Goal: Communication & Community: Answer question/provide support

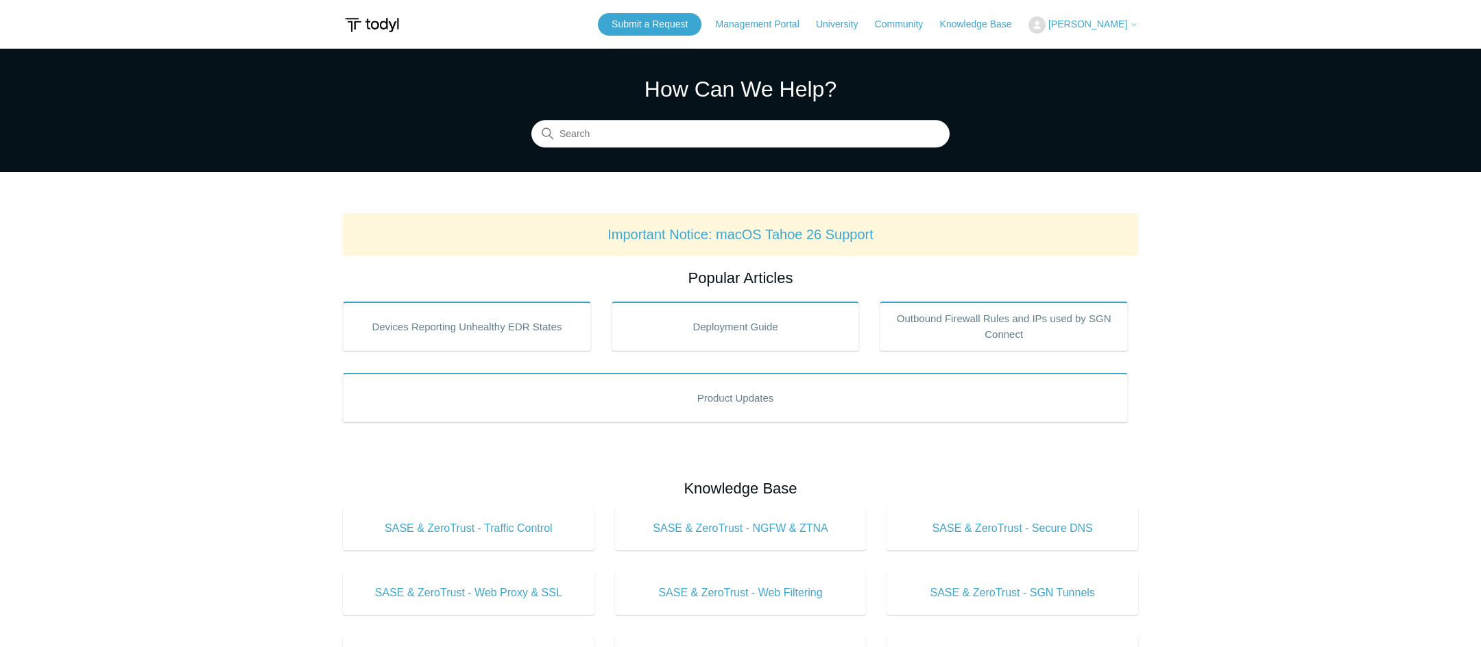
click at [1087, 15] on div "Submit a Request Management Portal University Community Knowledge Base Phil Whi…" at bounding box center [868, 24] width 540 height 23
click at [1090, 23] on span "[PERSON_NAME]" at bounding box center [1087, 24] width 79 height 11
click at [1097, 45] on link "My Support Requests" at bounding box center [1096, 54] width 134 height 24
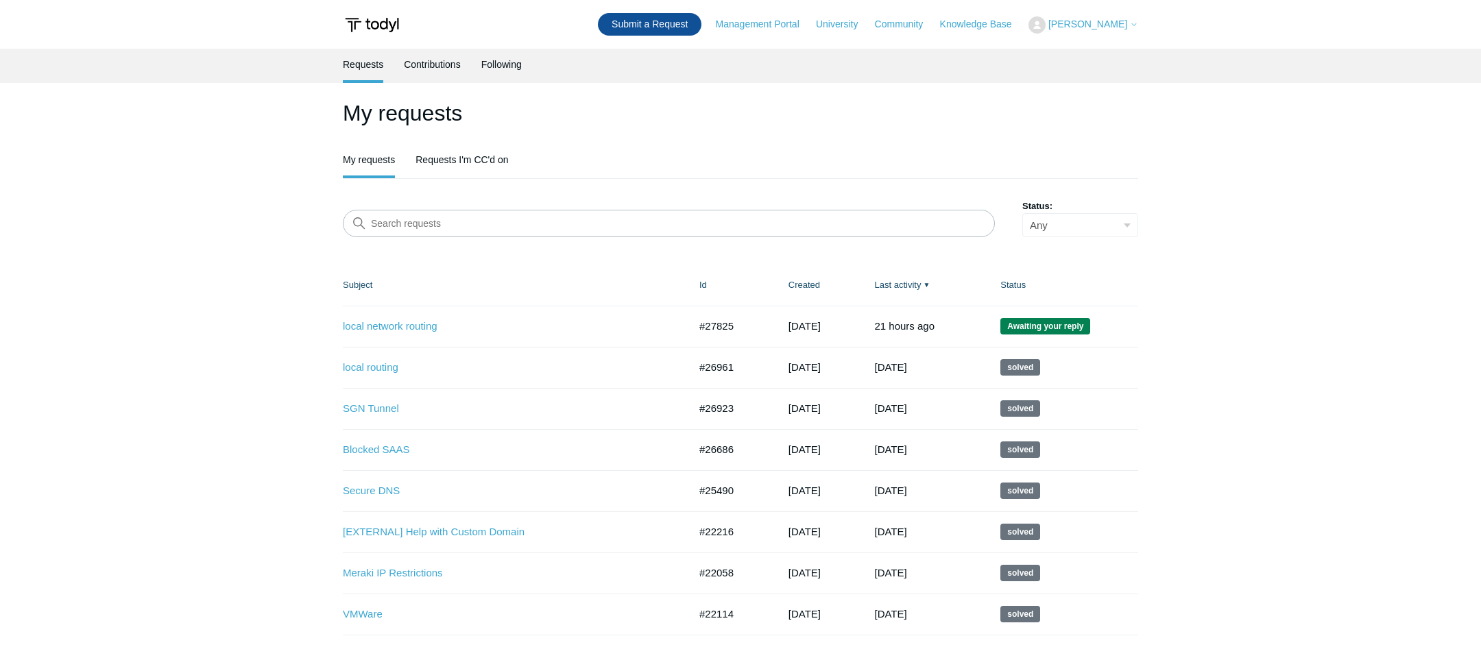
click at [701, 27] on link "Submit a Request" at bounding box center [650, 24] width 104 height 23
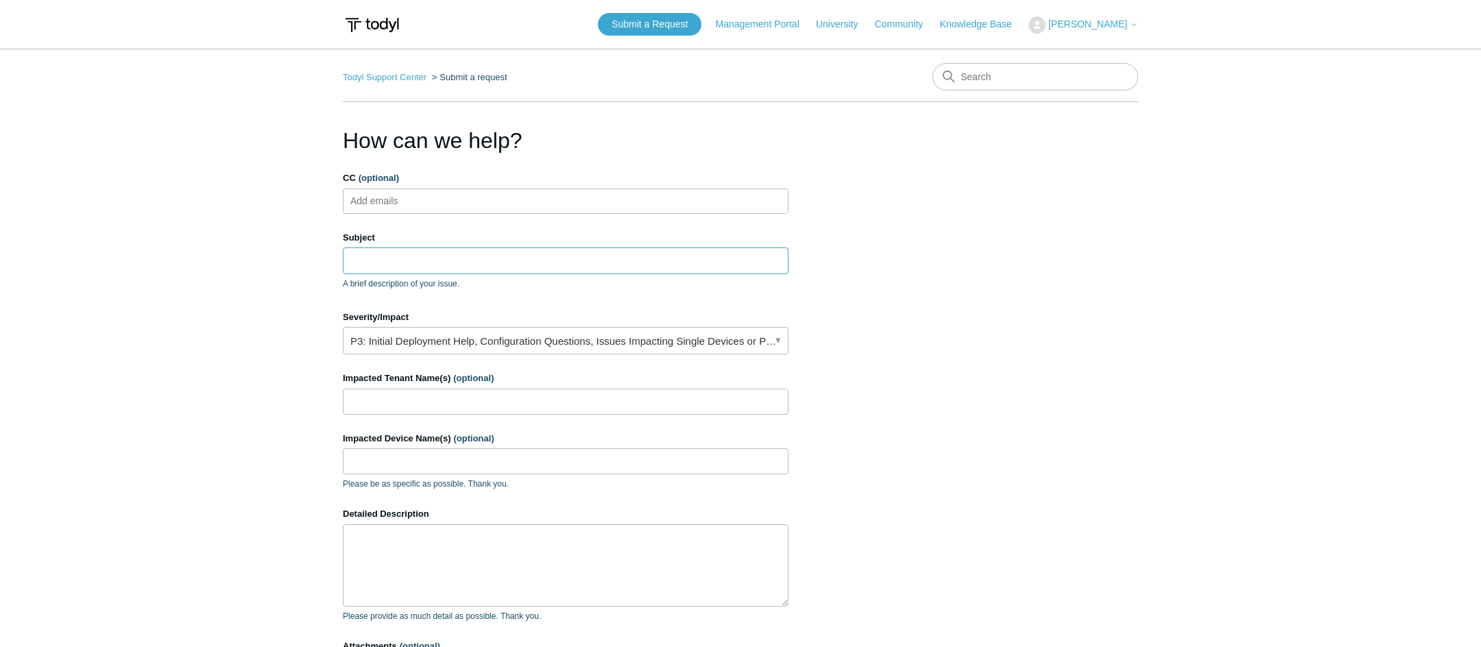
click at [389, 261] on input "Subject" at bounding box center [566, 260] width 446 height 26
type input "Whatsapp"
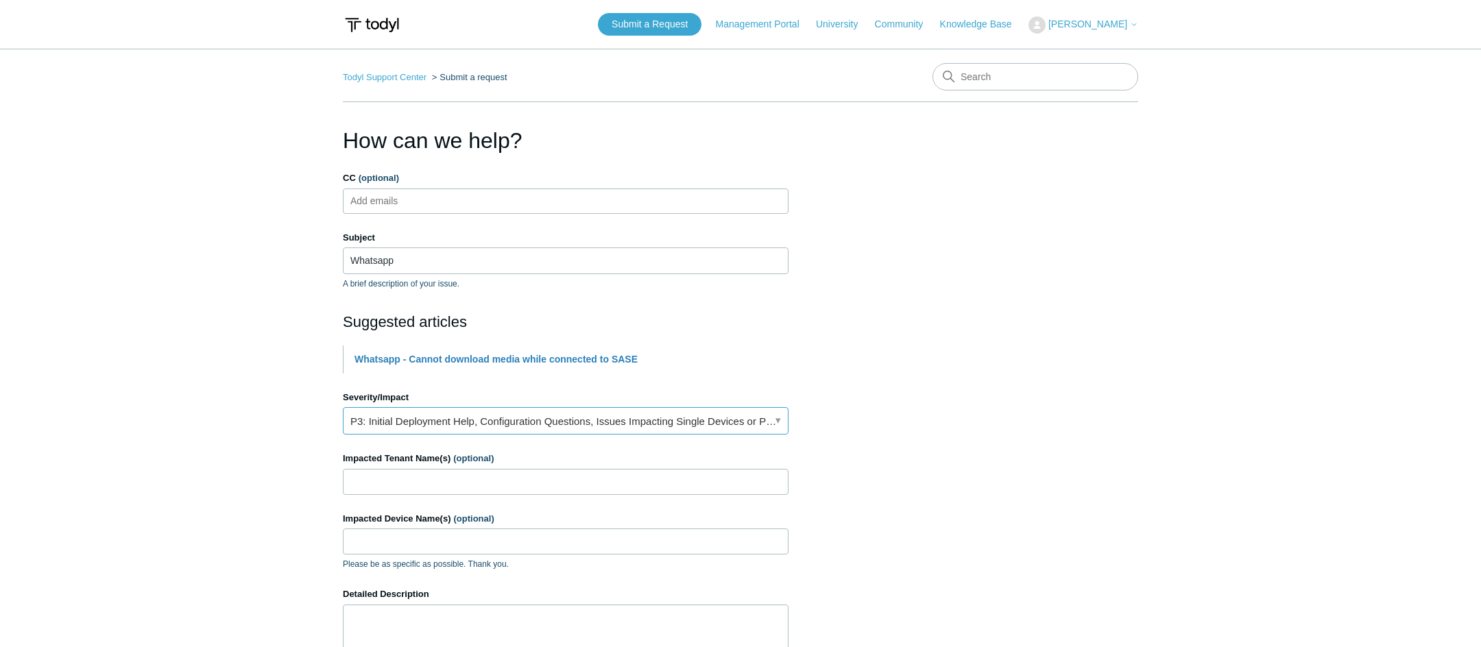
click at [429, 418] on link "P3: Initial Deployment Help, Configuration Questions, Issues Impacting Single D…" at bounding box center [566, 420] width 446 height 27
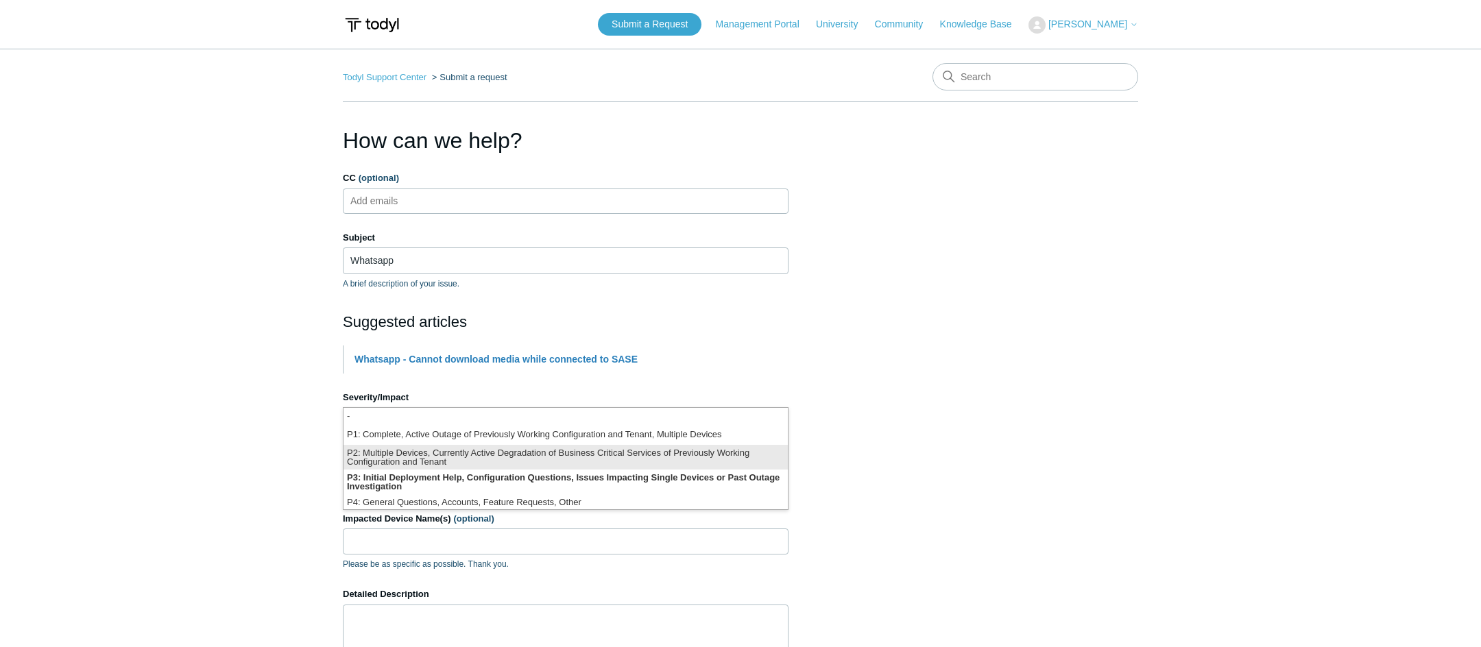
click at [409, 457] on li "P2: Multiple Devices, Currently Active Degradation of Business Critical Service…" at bounding box center [565, 457] width 444 height 25
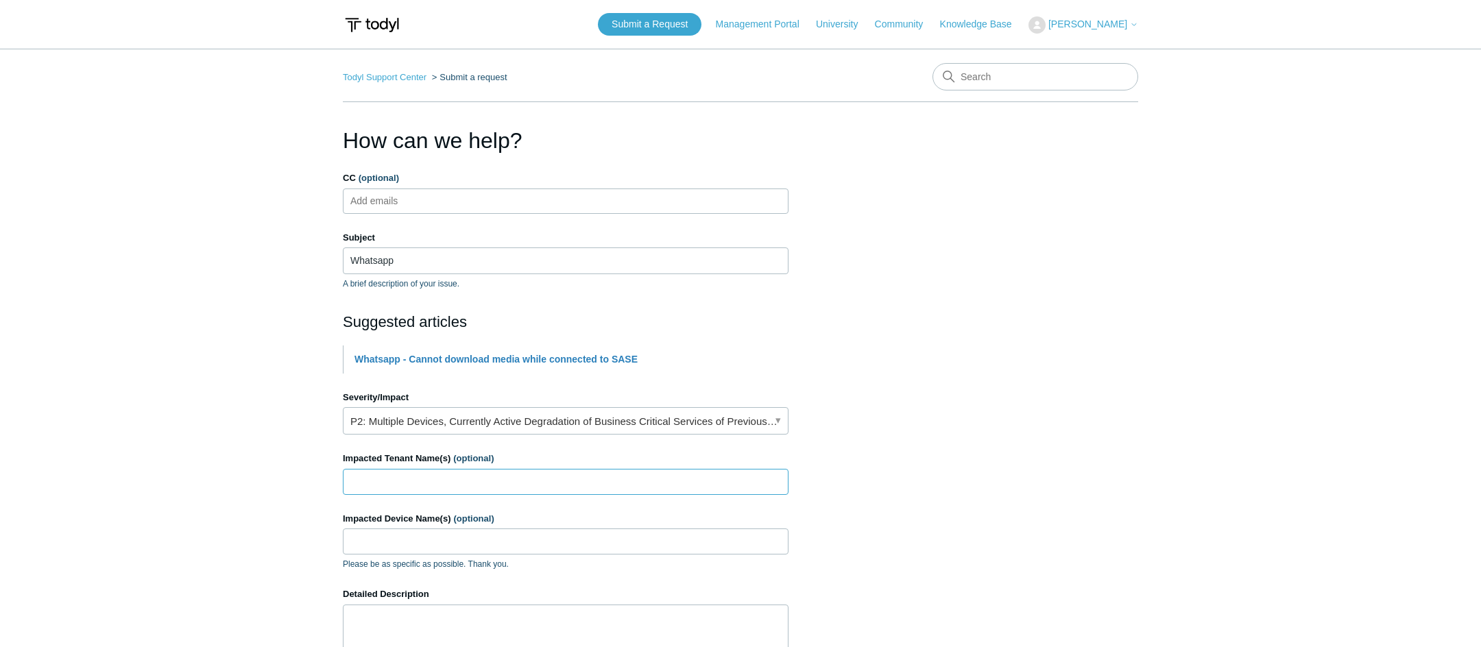
click at [383, 475] on input "Impacted Tenant Name(s) (optional)" at bounding box center [566, 482] width 446 height 26
type input "WTF"
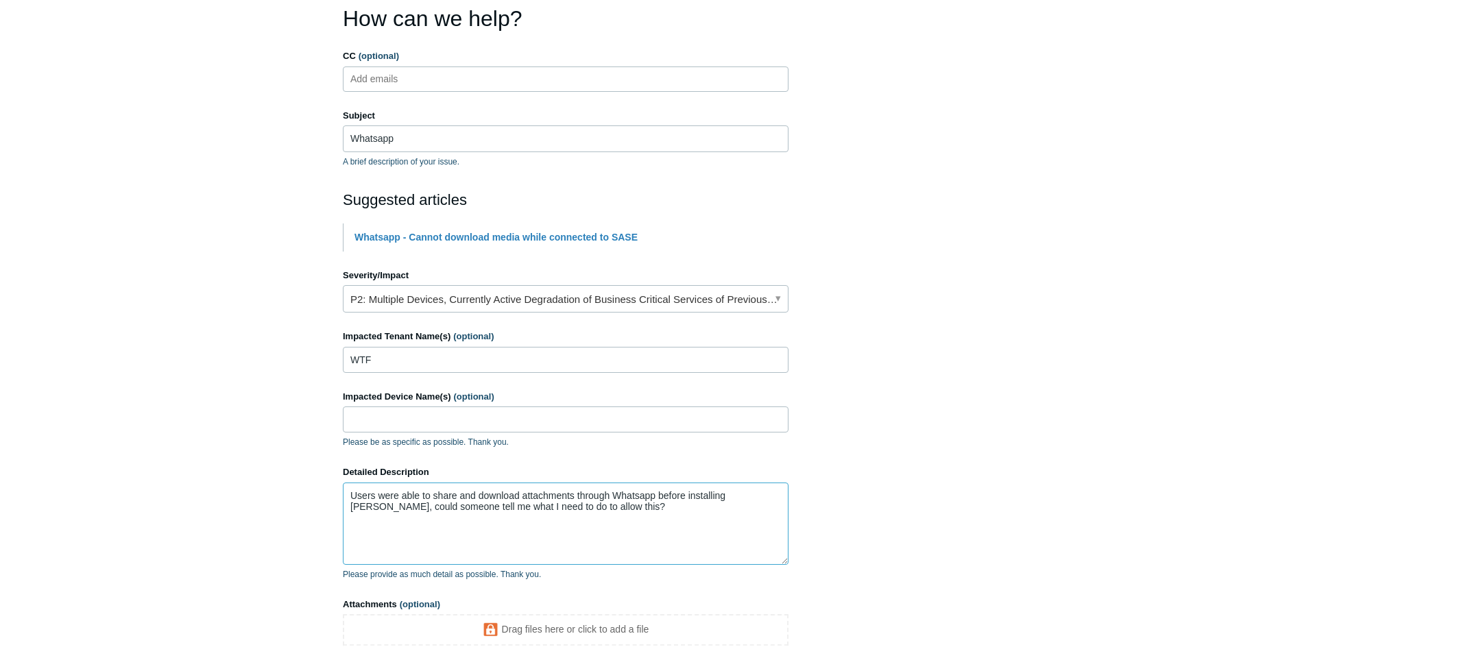
scroll to position [267, 0]
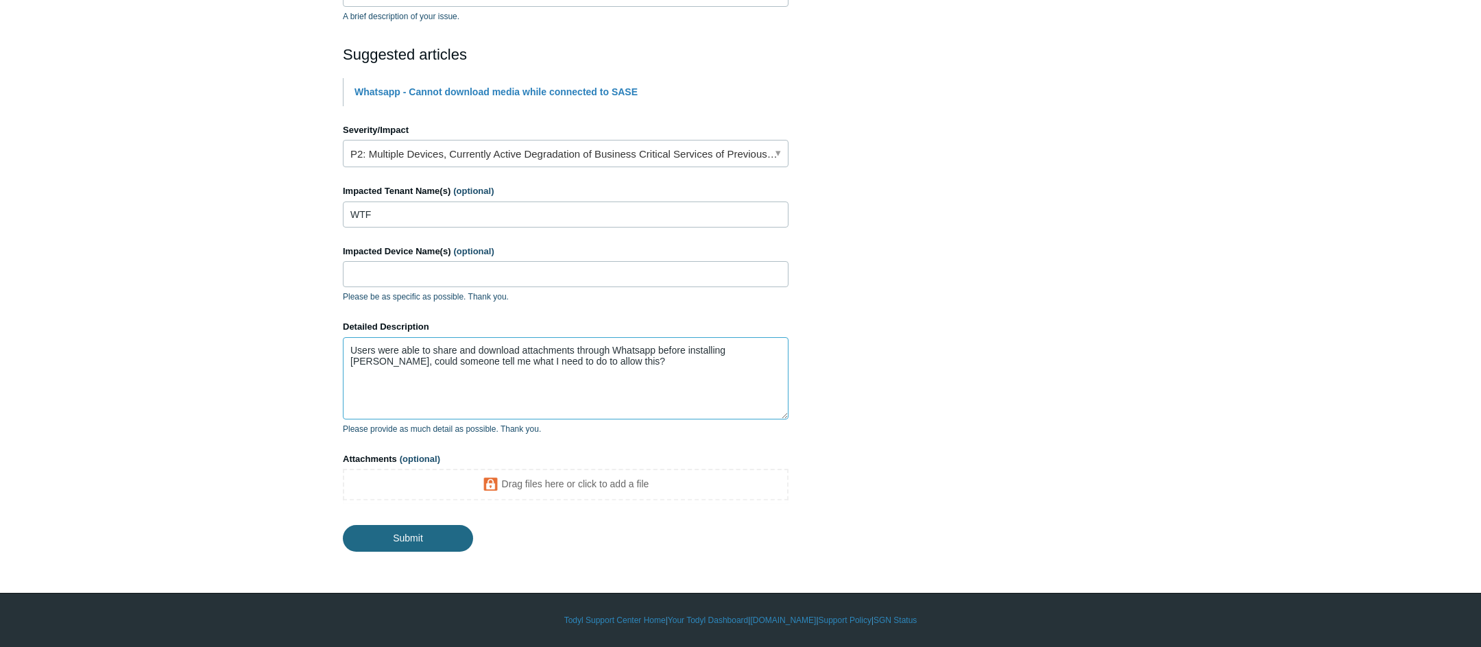
type textarea "Users were able to share and download attachments through Whatsapp before insta…"
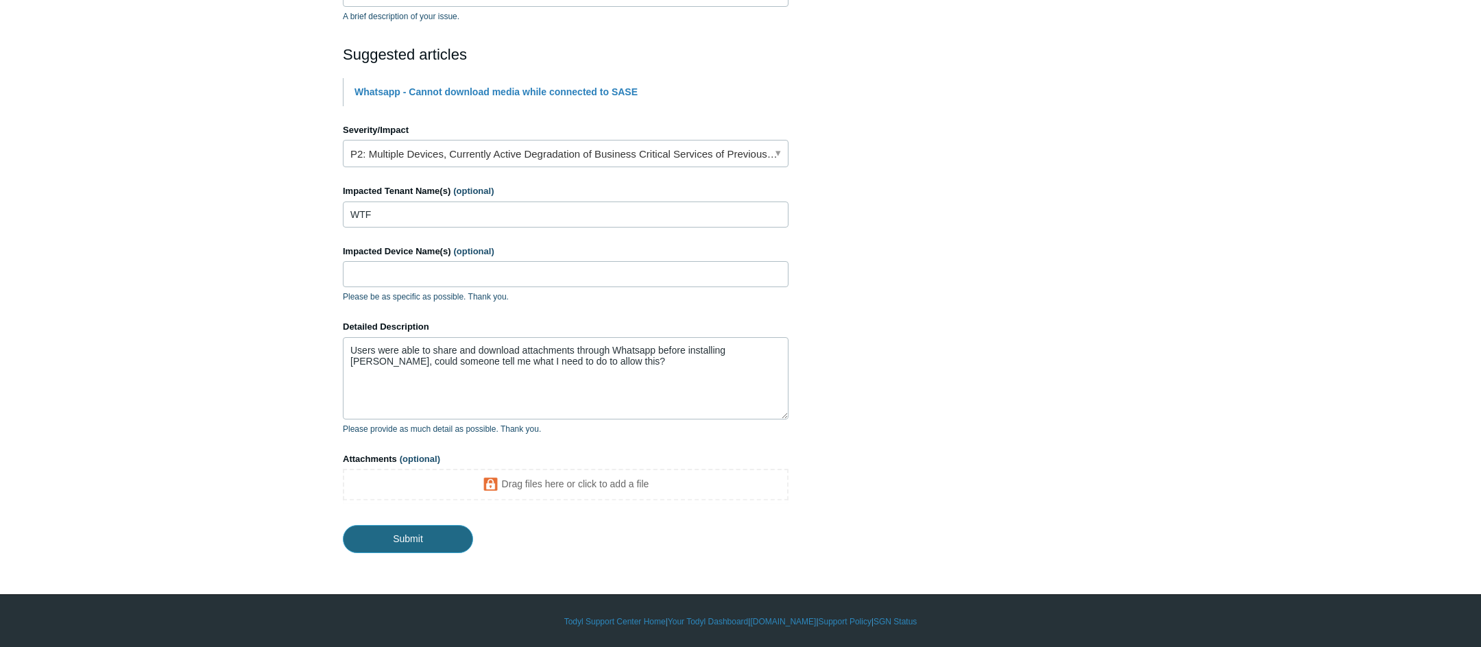
click at [398, 539] on input "Submit" at bounding box center [408, 538] width 130 height 27
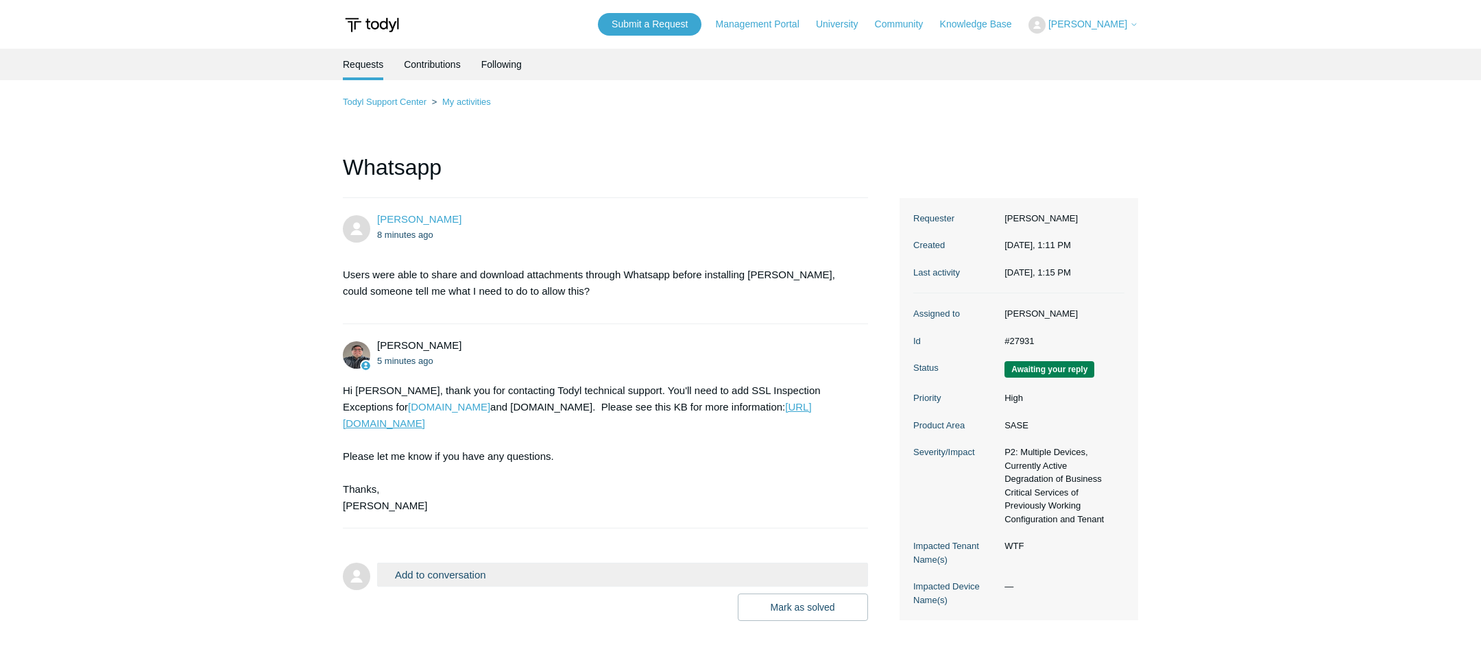
click at [738, 409] on link "https://support.todyl.com/hc/en-us/articles/19142244738835-Whatsapp-Cannot-down…" at bounding box center [577, 415] width 469 height 28
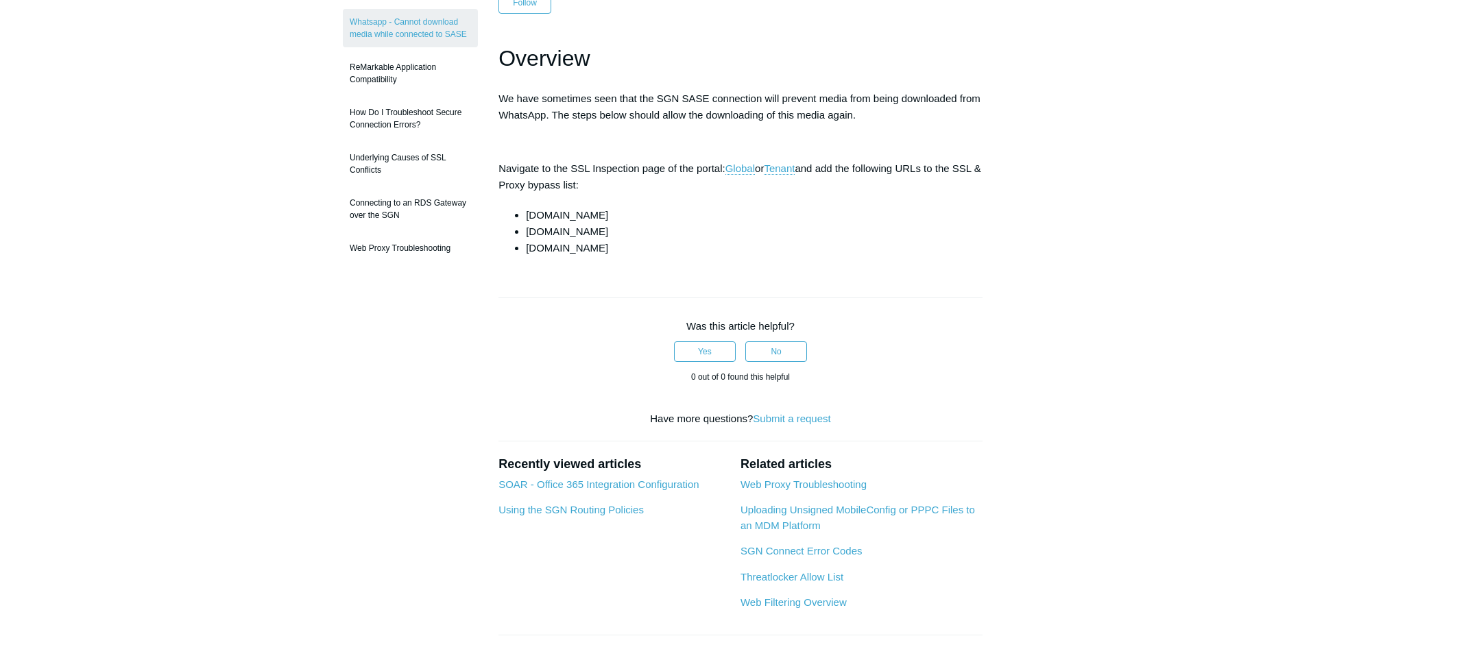
scroll to position [180, 0]
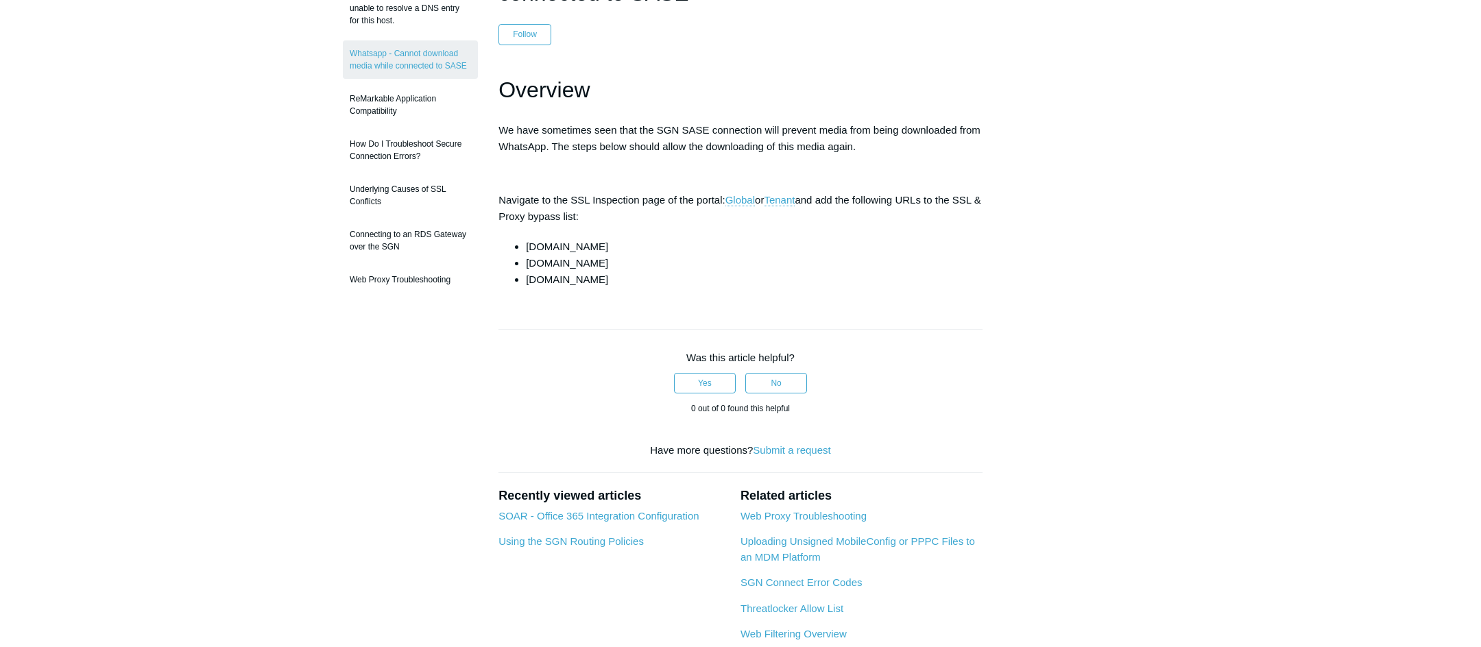
click at [569, 249] on li "[DOMAIN_NAME]" at bounding box center [754, 247] width 456 height 16
copy ul "[DOMAIN_NAME]"
drag, startPoint x: 593, startPoint y: 263, endPoint x: 513, endPoint y: 263, distance: 79.5
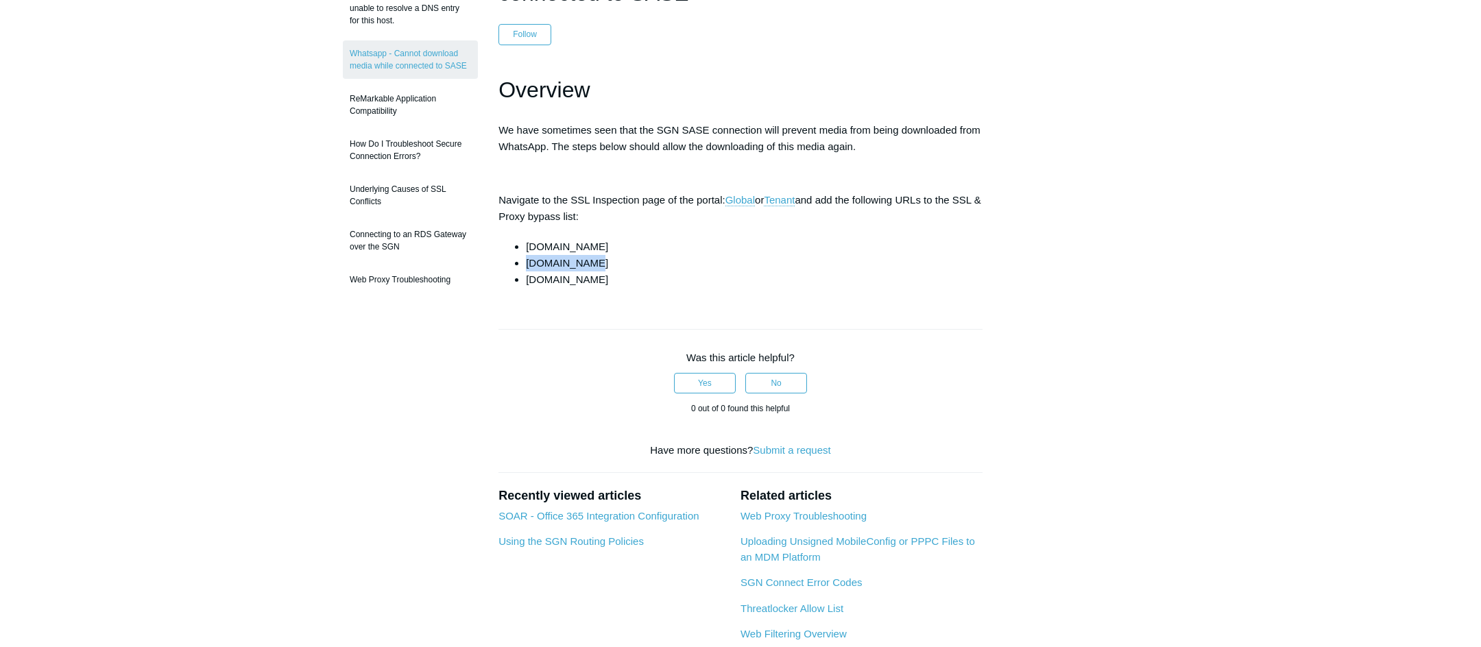
click at [513, 263] on ul "[DOMAIN_NAME] [DOMAIN_NAME] [DOMAIN_NAME]" at bounding box center [747, 263] width 470 height 49
copy li "[DOMAIN_NAME]"
